Goal: Task Accomplishment & Management: Use online tool/utility

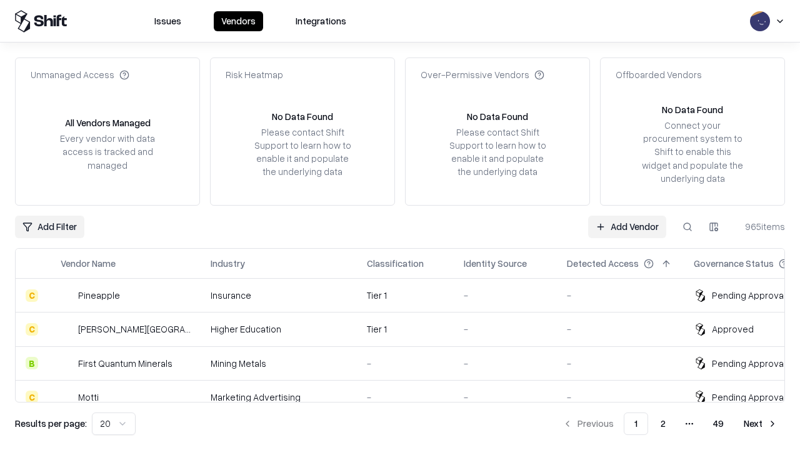
click at [627, 226] on link "Add Vendor" at bounding box center [627, 227] width 78 height 23
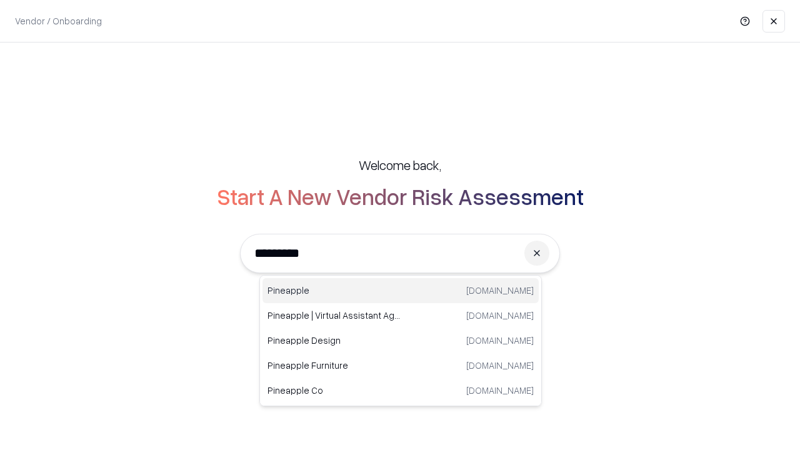
click at [401, 291] on div "Pineapple [DOMAIN_NAME]" at bounding box center [401, 290] width 276 height 25
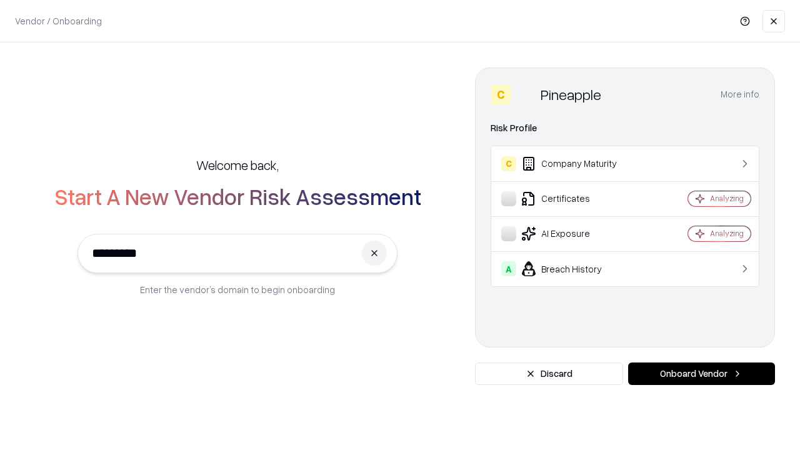
type input "*********"
click at [701, 374] on button "Onboard Vendor" at bounding box center [701, 374] width 147 height 23
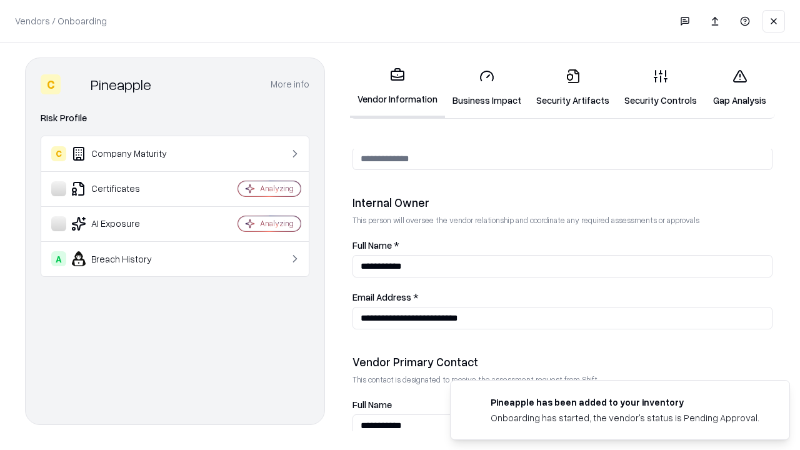
scroll to position [648, 0]
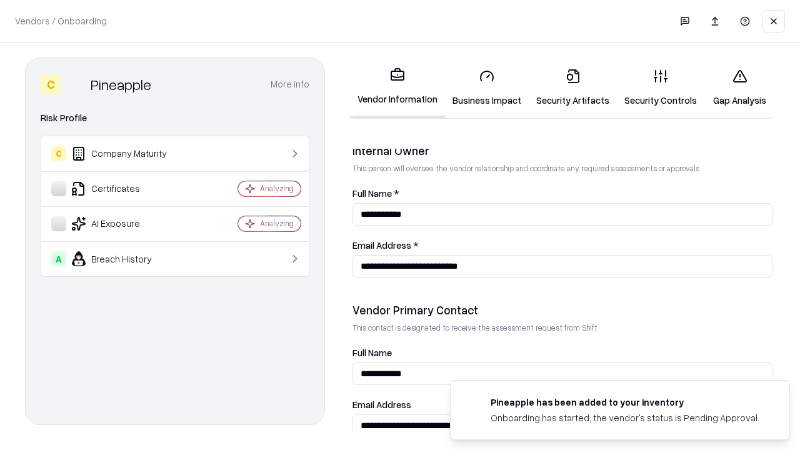
click at [487, 88] on link "Business Impact" at bounding box center [487, 88] width 84 height 58
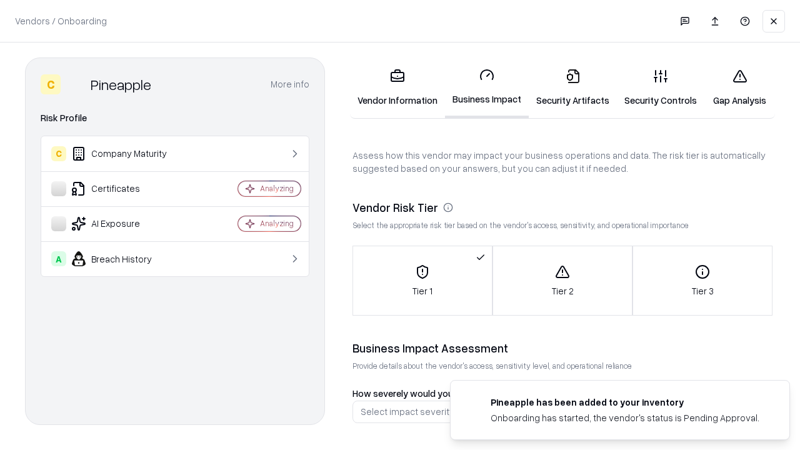
click at [573, 88] on link "Security Artifacts" at bounding box center [573, 88] width 88 height 58
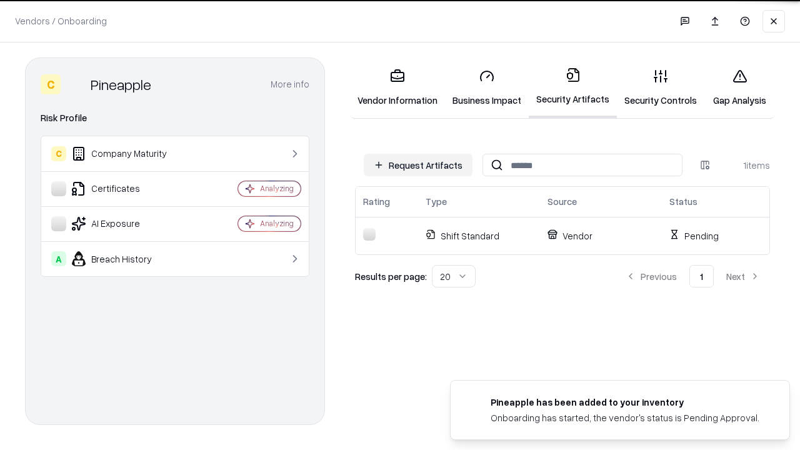
click at [418, 165] on button "Request Artifacts" at bounding box center [418, 165] width 109 height 23
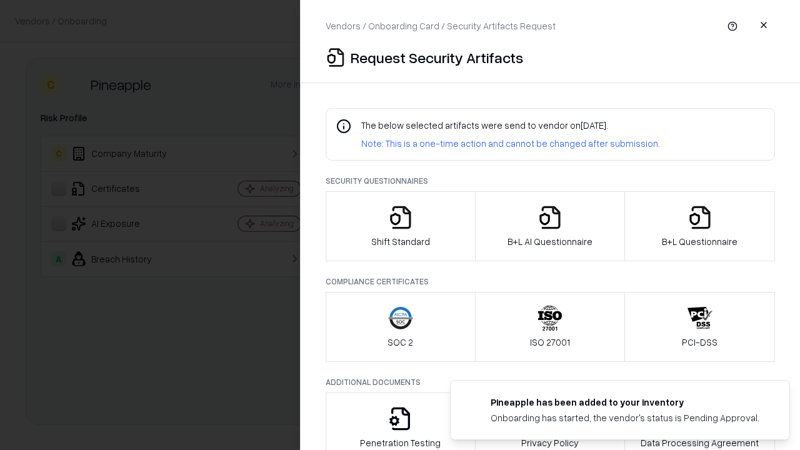
click at [400, 226] on icon "button" at bounding box center [400, 217] width 25 height 25
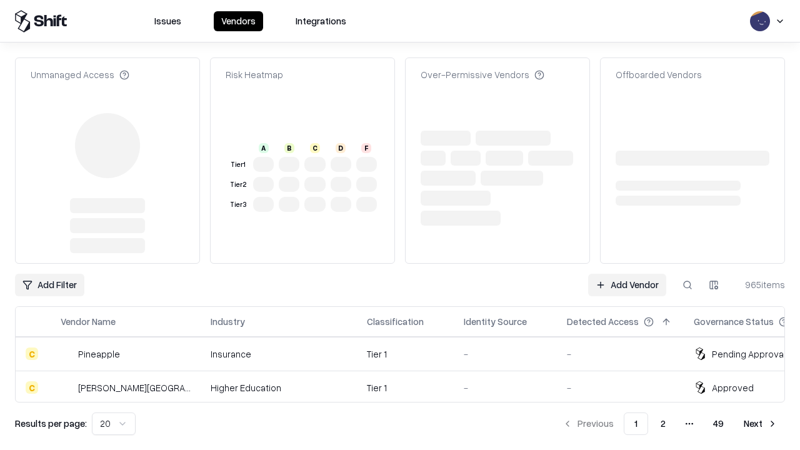
click at [627, 274] on link "Add Vendor" at bounding box center [627, 285] width 78 height 23
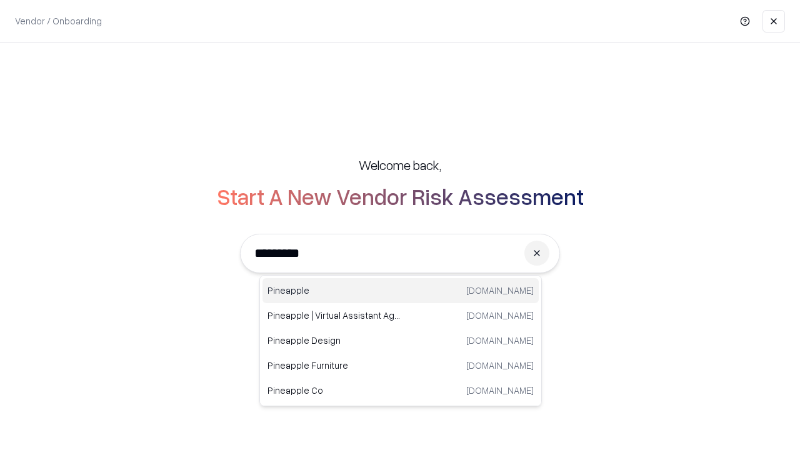
click at [401, 291] on div "Pineapple [DOMAIN_NAME]" at bounding box center [401, 290] width 276 height 25
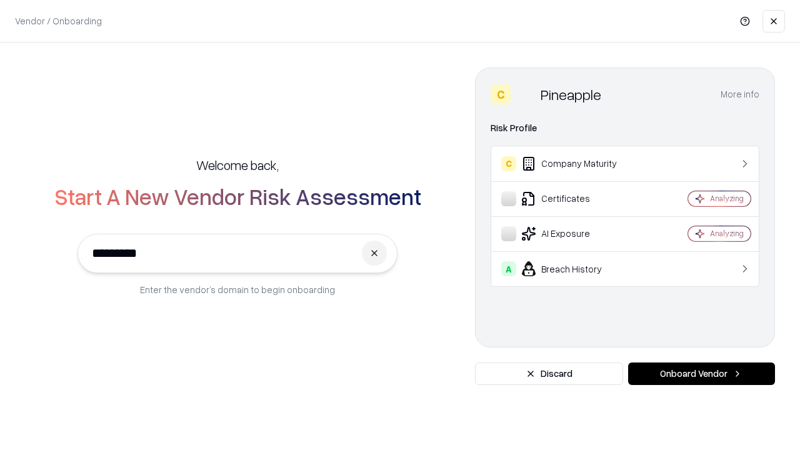
type input "*********"
click at [701, 374] on button "Onboard Vendor" at bounding box center [701, 374] width 147 height 23
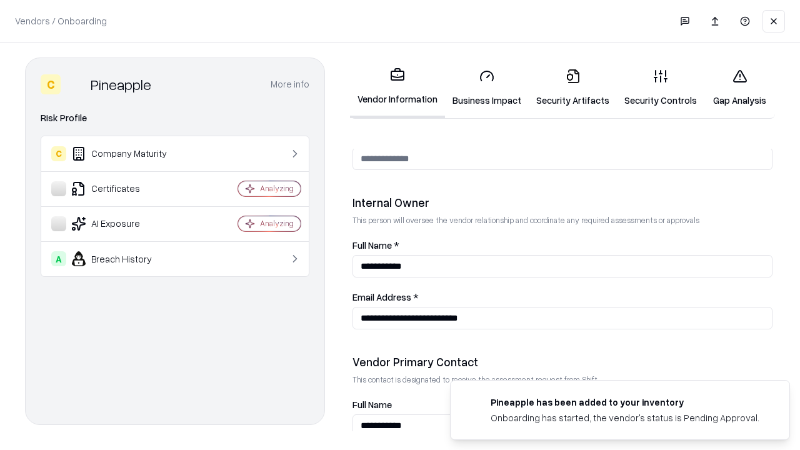
scroll to position [648, 0]
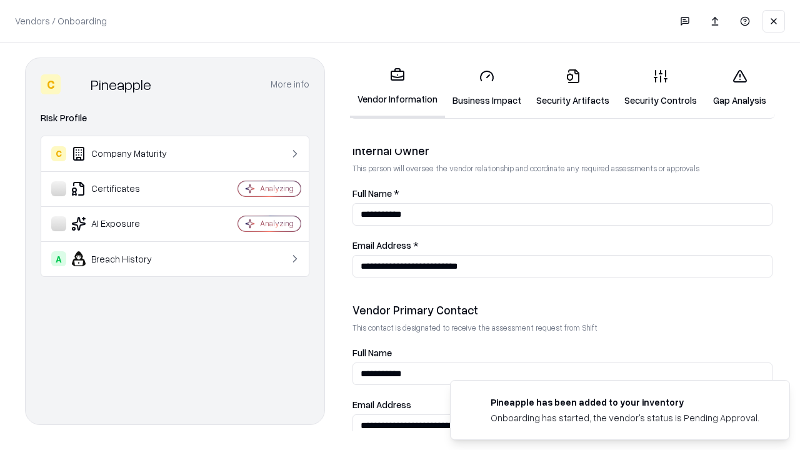
click at [740, 88] on link "Gap Analysis" at bounding box center [740, 88] width 71 height 58
